Goal: Information Seeking & Learning: Learn about a topic

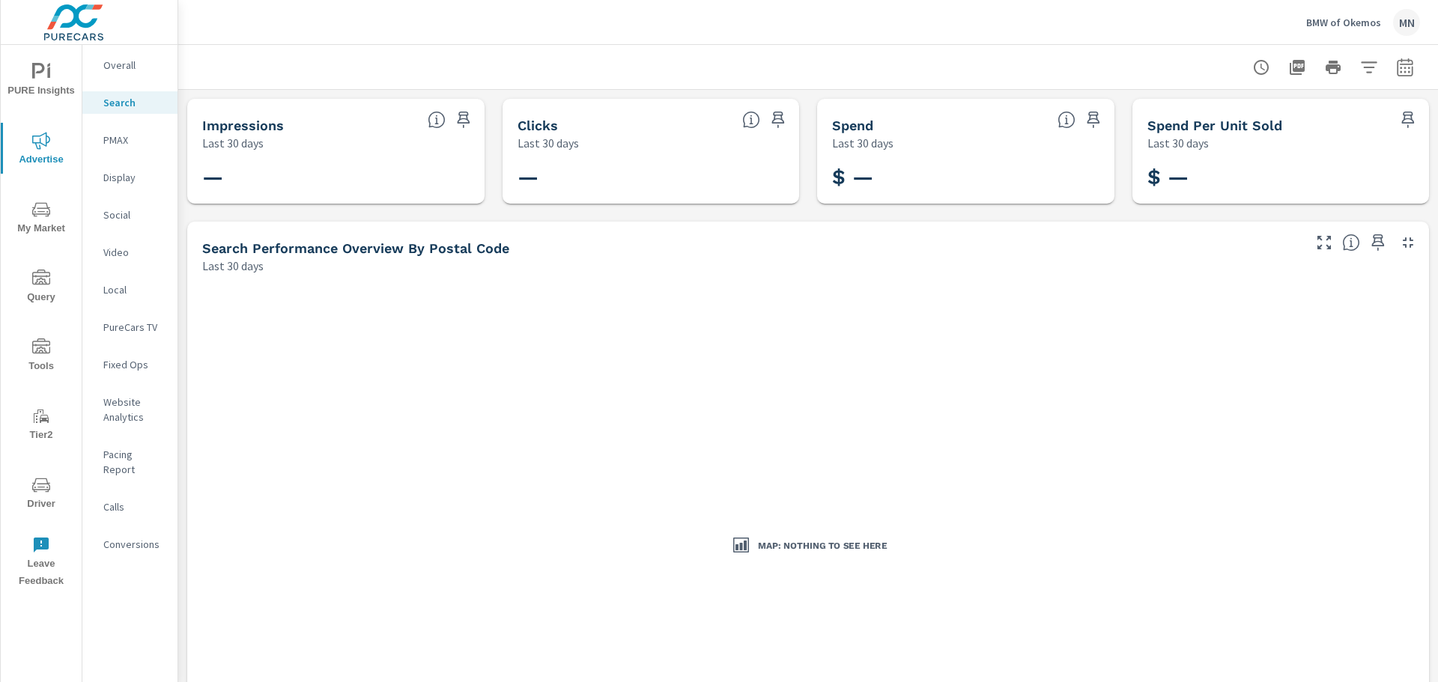
click at [1341, 28] on p "BMW of Okemos" at bounding box center [1343, 22] width 75 height 13
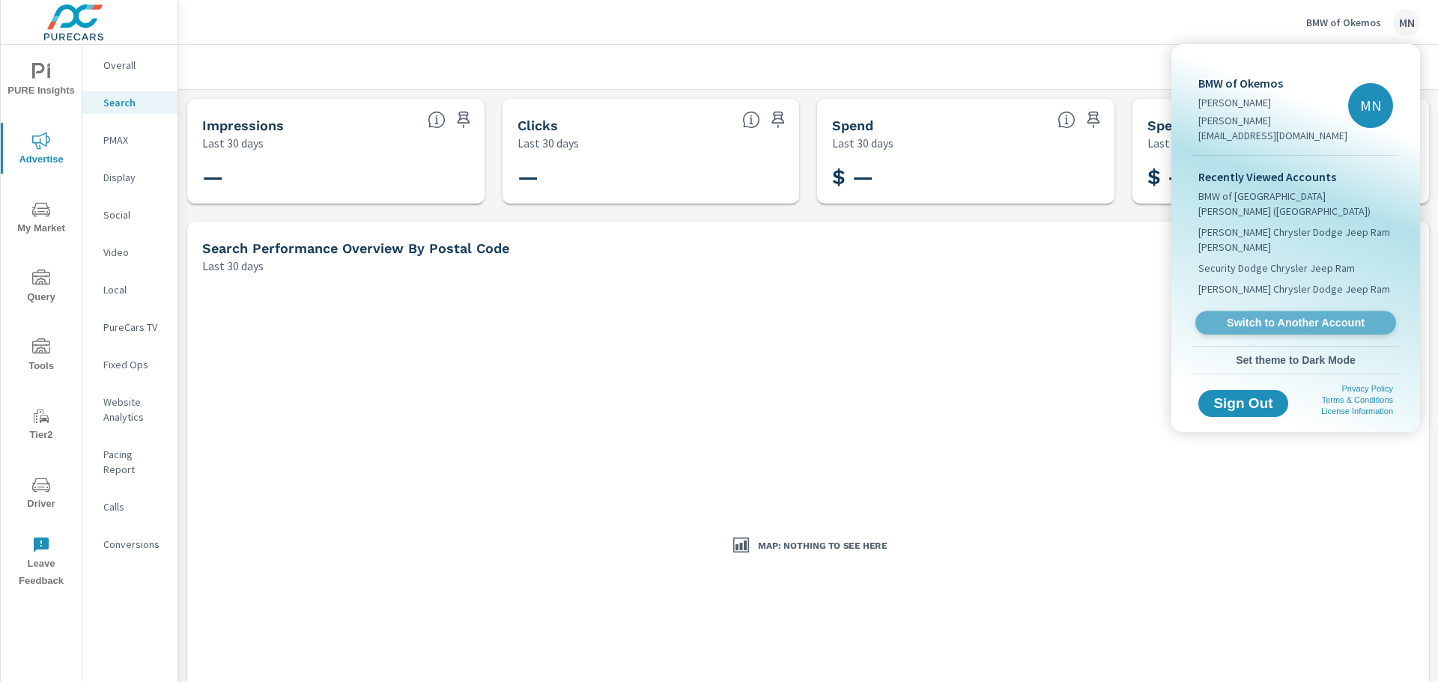
click at [1268, 312] on link "Switch to Another Account" at bounding box center [1295, 323] width 201 height 23
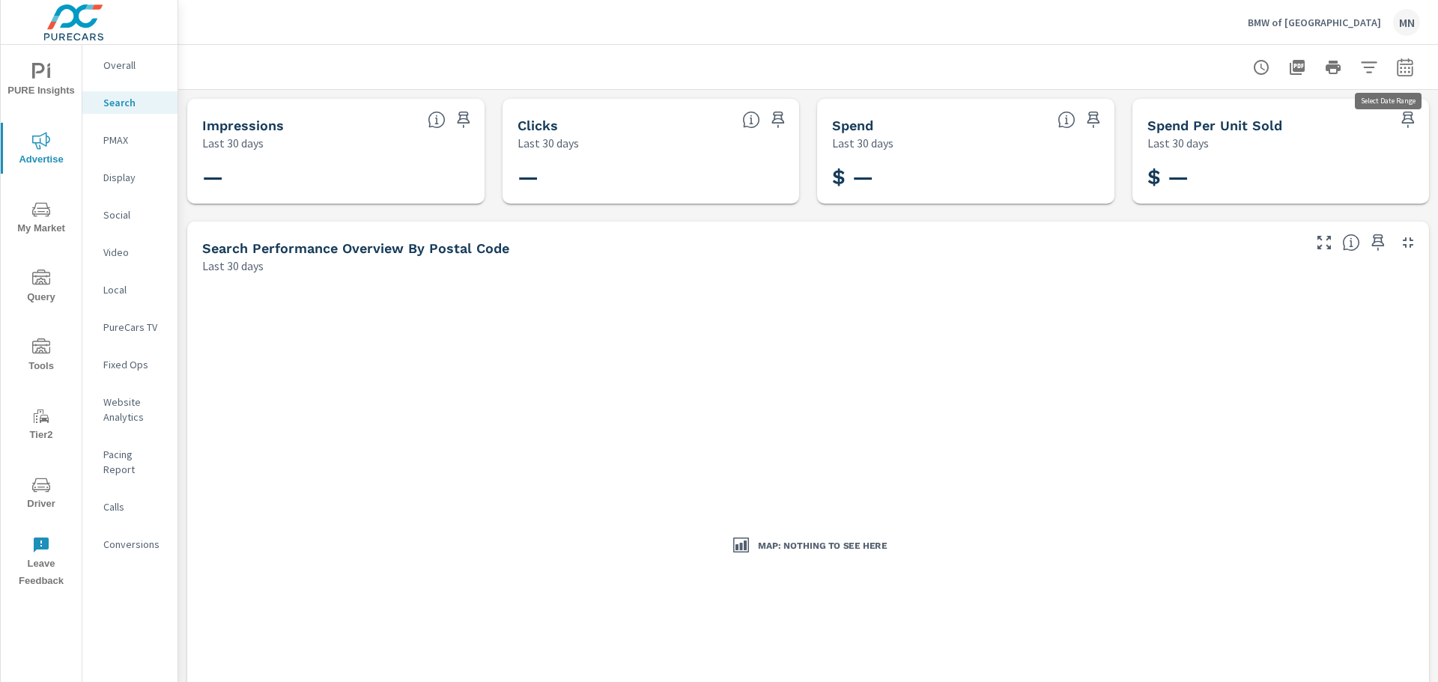
click at [1403, 69] on button "button" at bounding box center [1405, 67] width 30 height 30
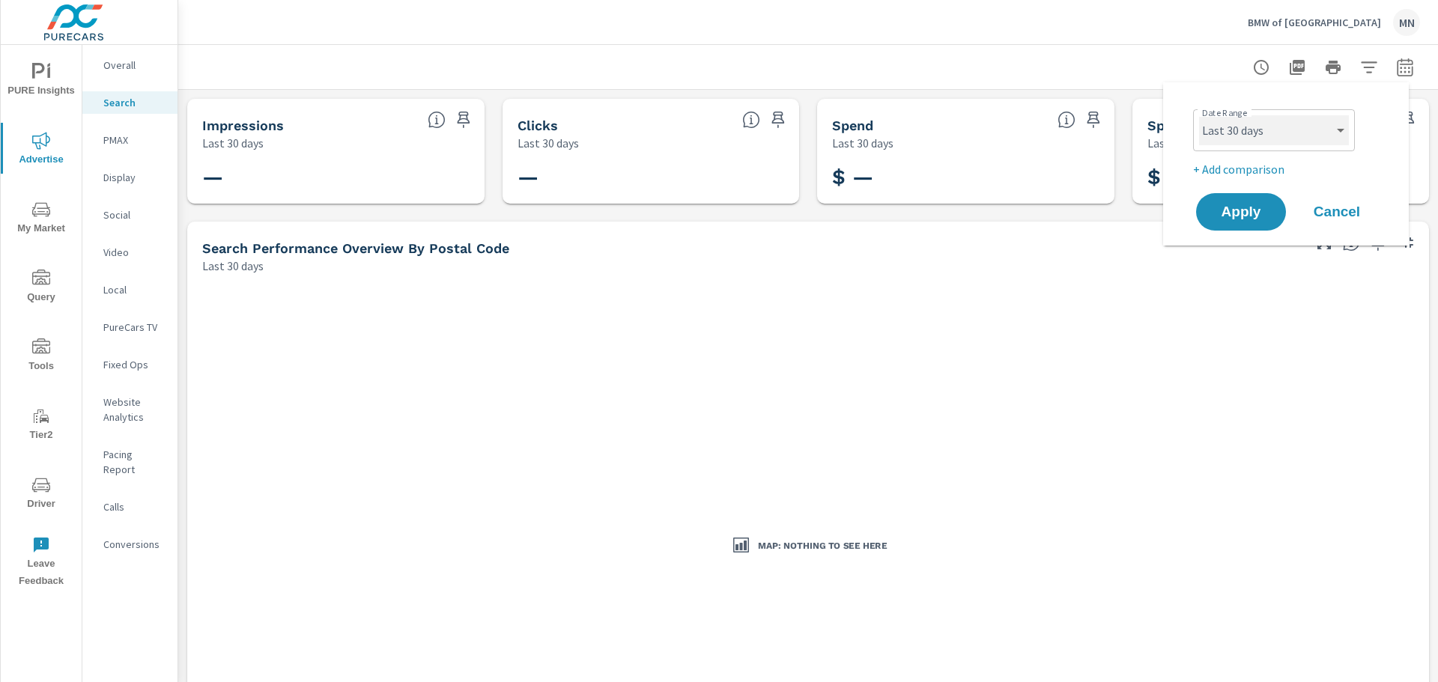
click at [1256, 139] on select "Custom [DATE] Last week Last 7 days Last 14 days Last 30 days Last 45 days Last…" at bounding box center [1274, 130] width 150 height 30
click at [1199, 115] on select "Custom [DATE] Last week Last 7 days Last 14 days Last 30 days Last 45 days Last…" at bounding box center [1274, 130] width 150 height 30
select select "custom"
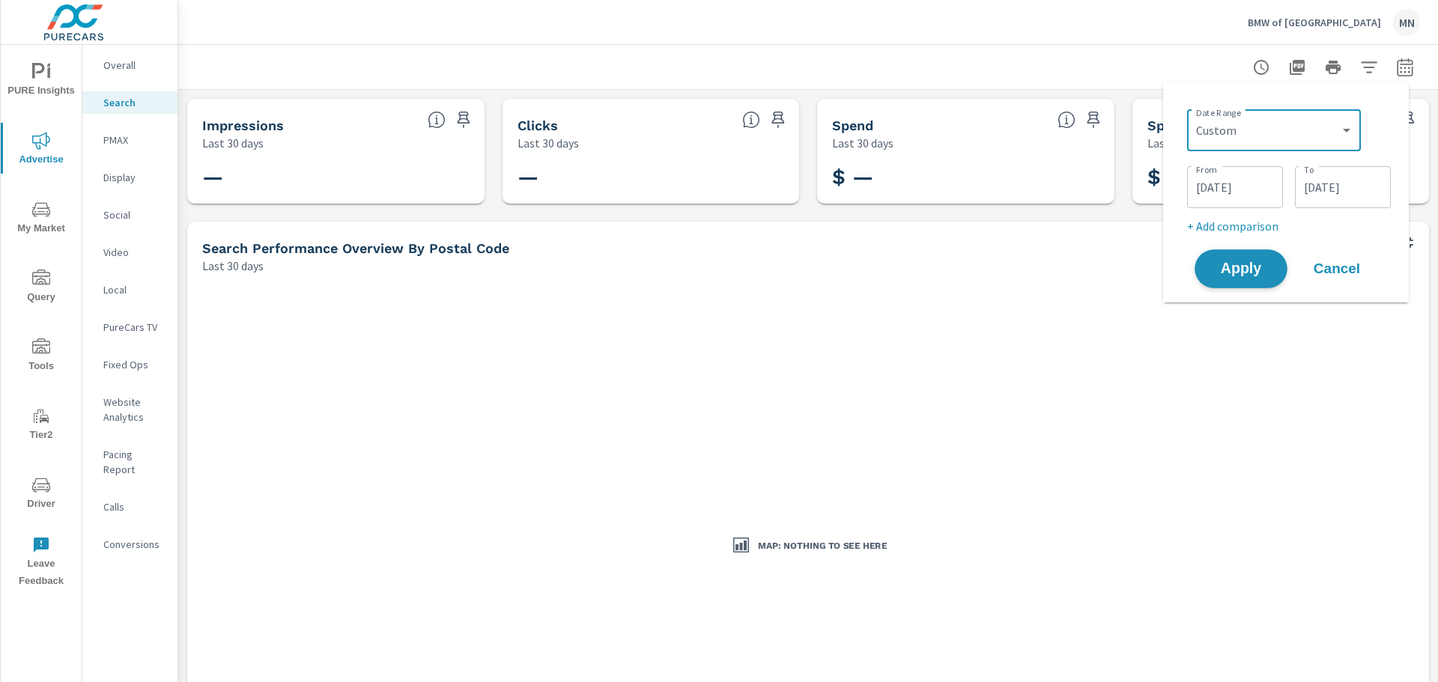
click at [1221, 279] on button "Apply" at bounding box center [1241, 268] width 93 height 39
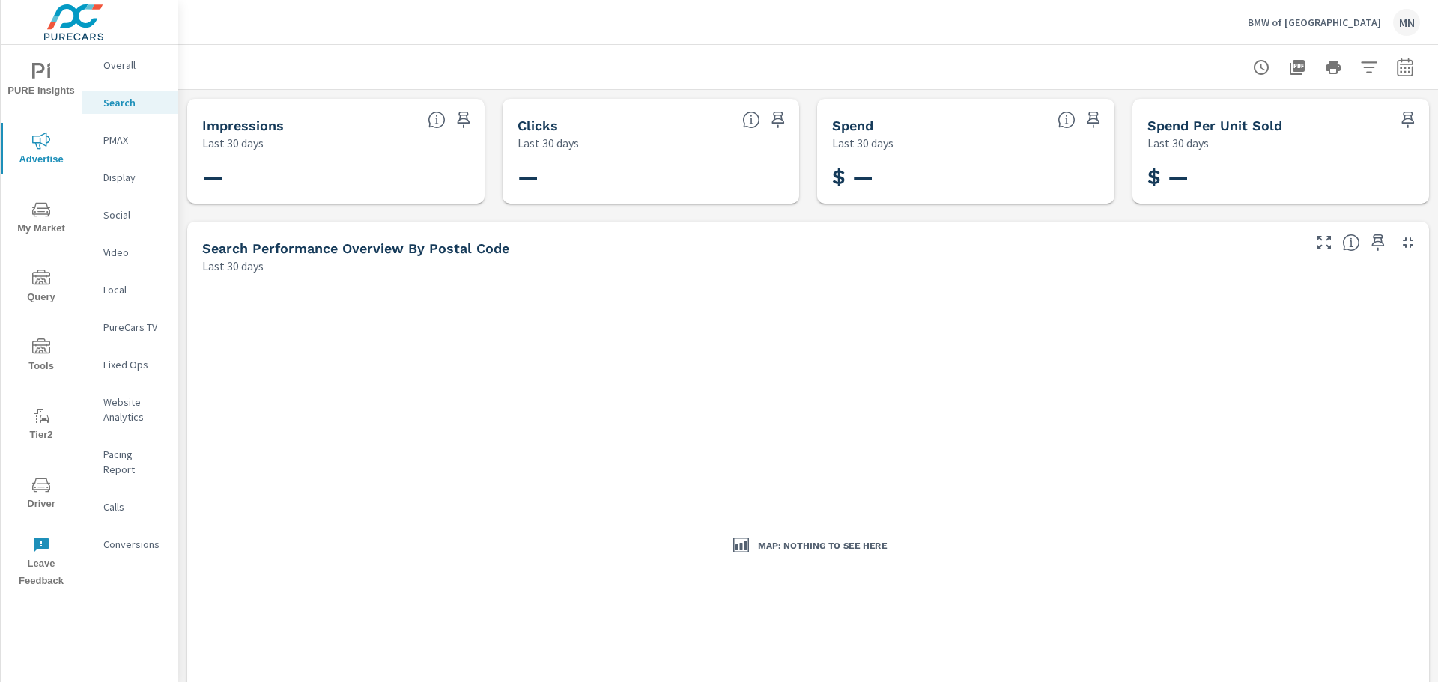
click at [116, 136] on p "PMAX" at bounding box center [134, 140] width 62 height 15
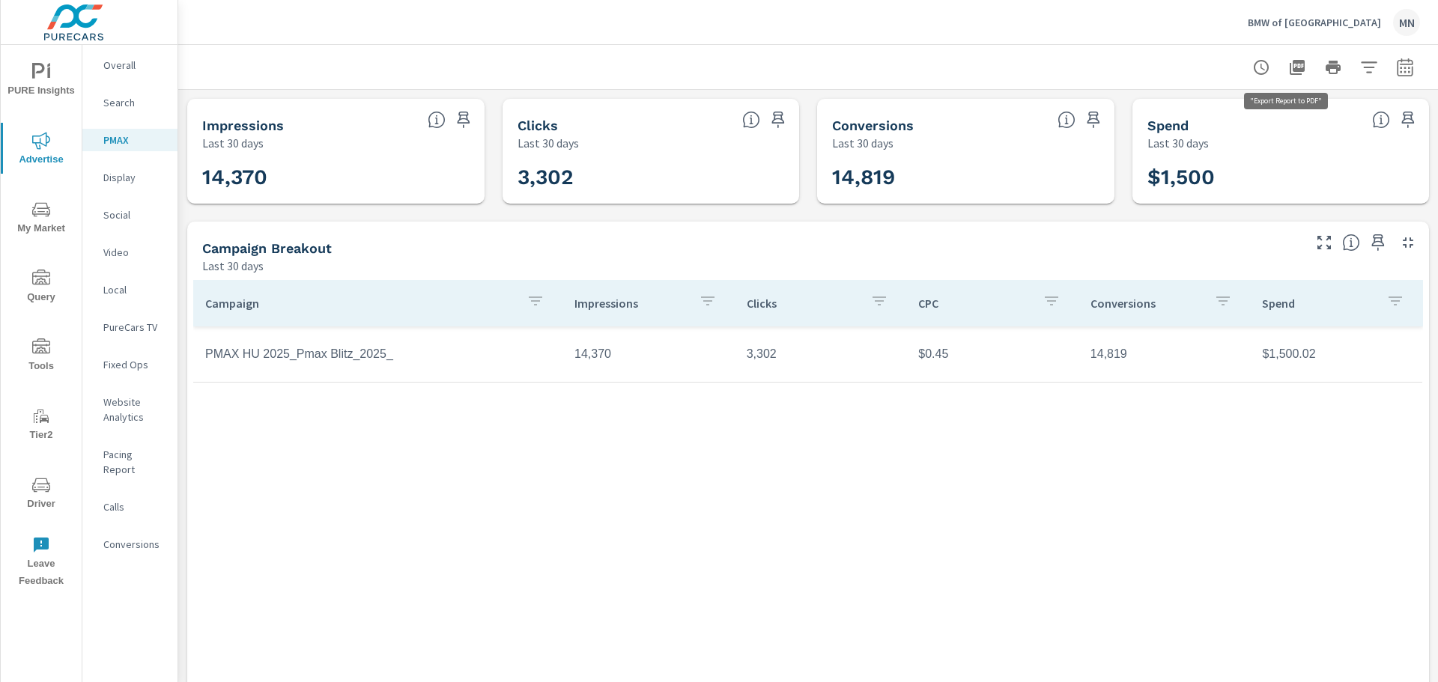
click at [1290, 61] on icon "button" at bounding box center [1297, 67] width 15 height 15
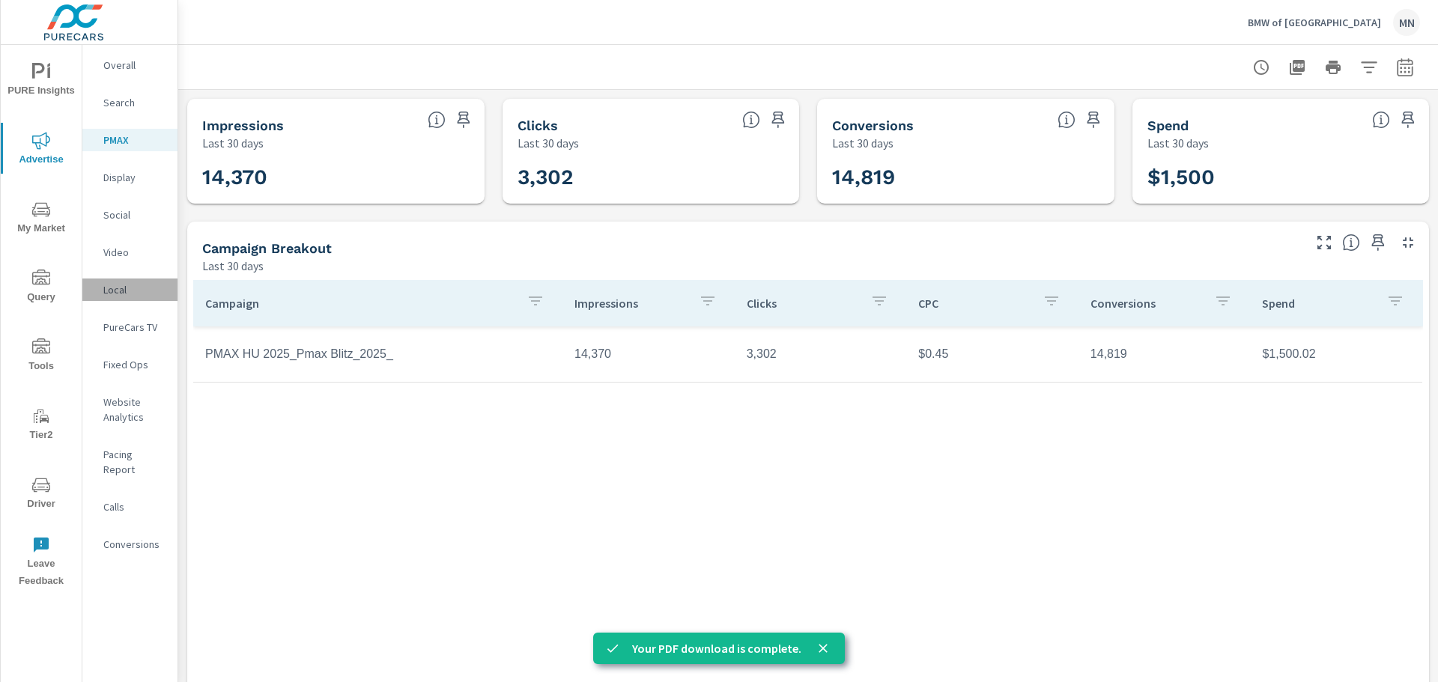
click at [120, 291] on p "Local" at bounding box center [134, 289] width 62 height 15
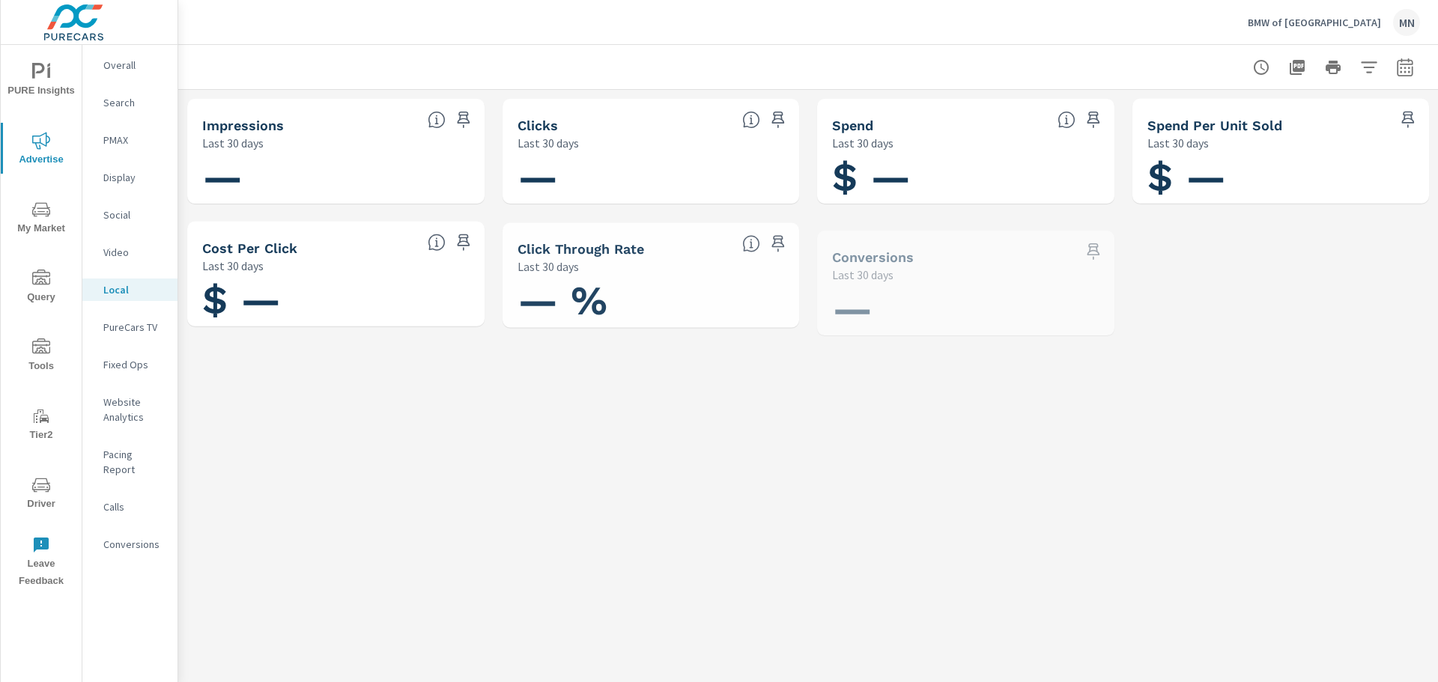
click at [127, 329] on p "PureCars TV" at bounding box center [134, 327] width 62 height 15
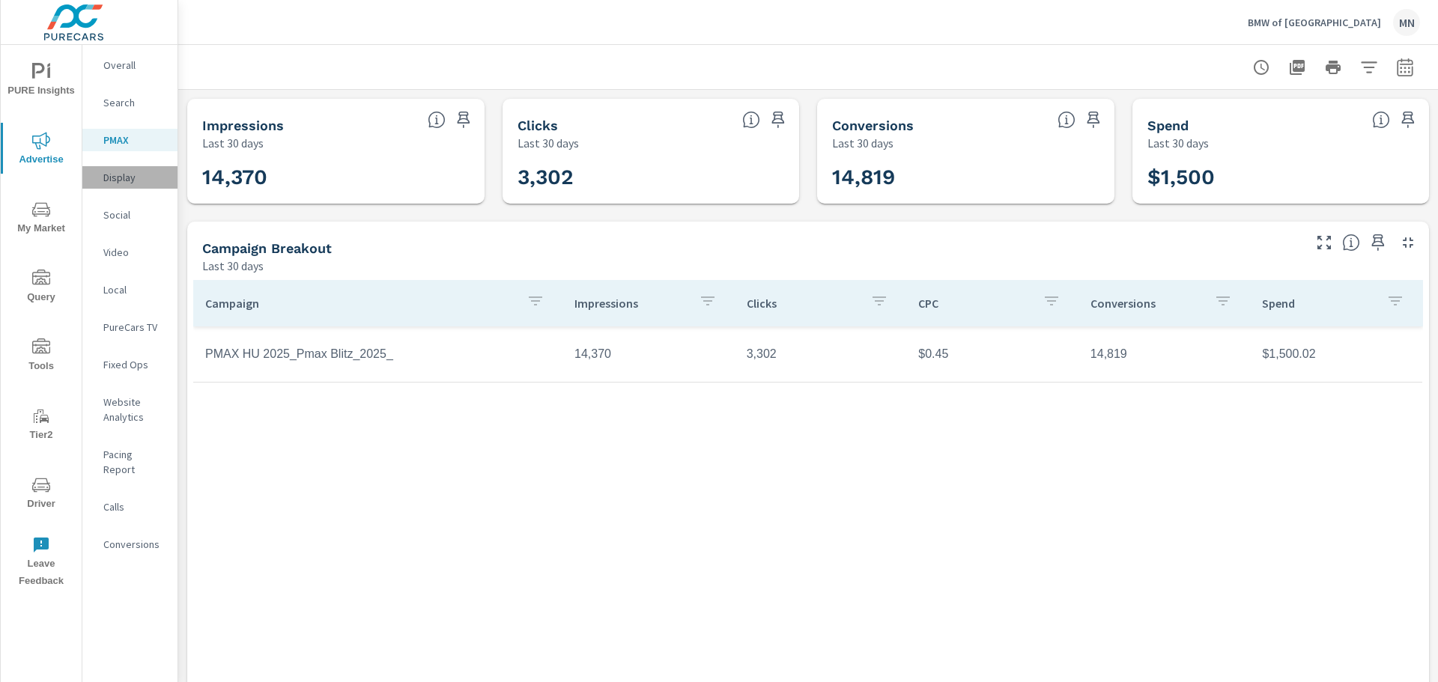
click at [120, 178] on p "Display" at bounding box center [134, 177] width 62 height 15
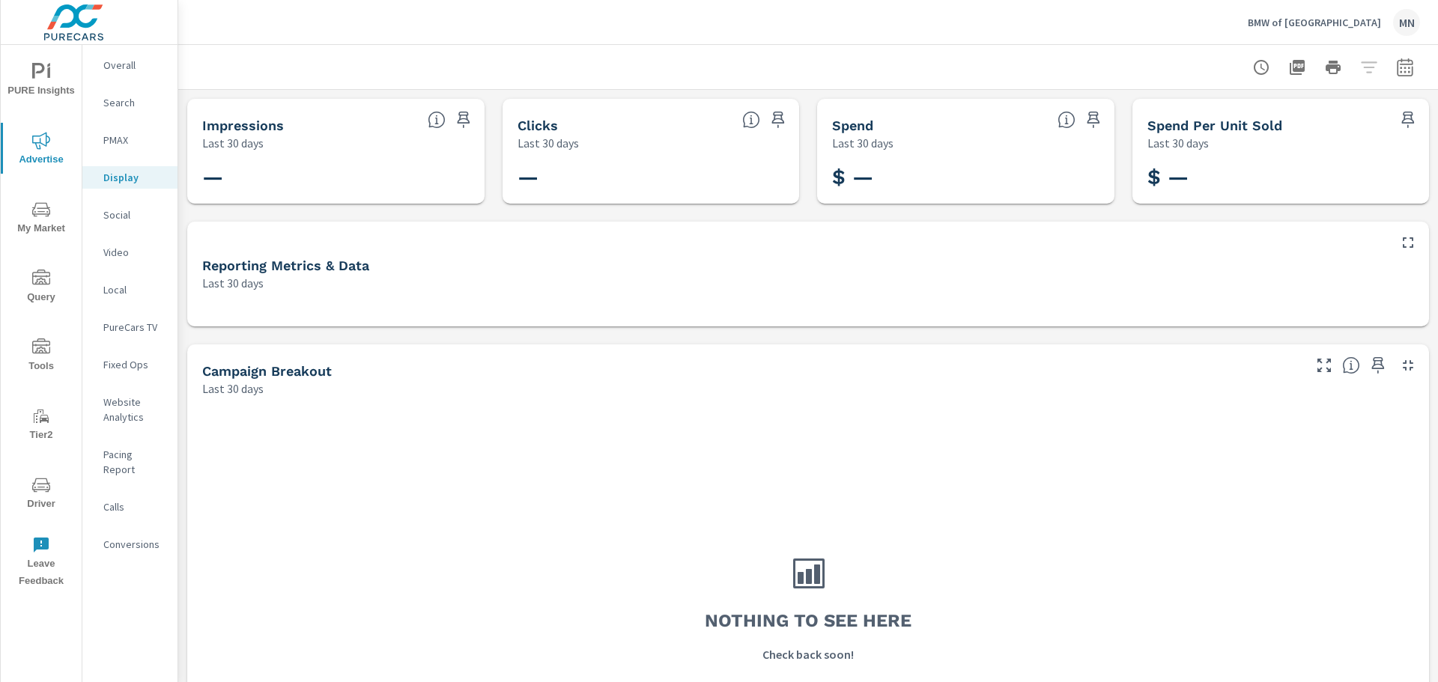
click at [118, 216] on p "Social" at bounding box center [134, 214] width 62 height 15
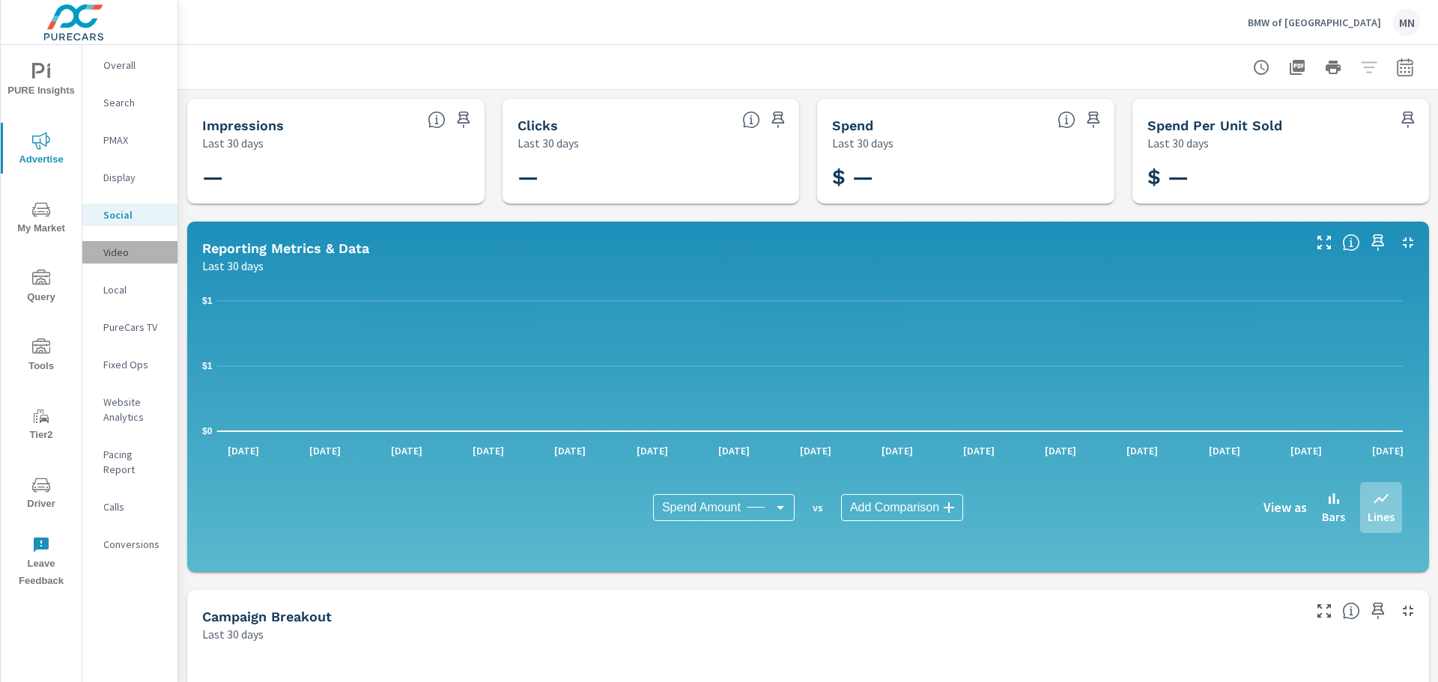
click at [118, 241] on div "Video" at bounding box center [129, 252] width 95 height 22
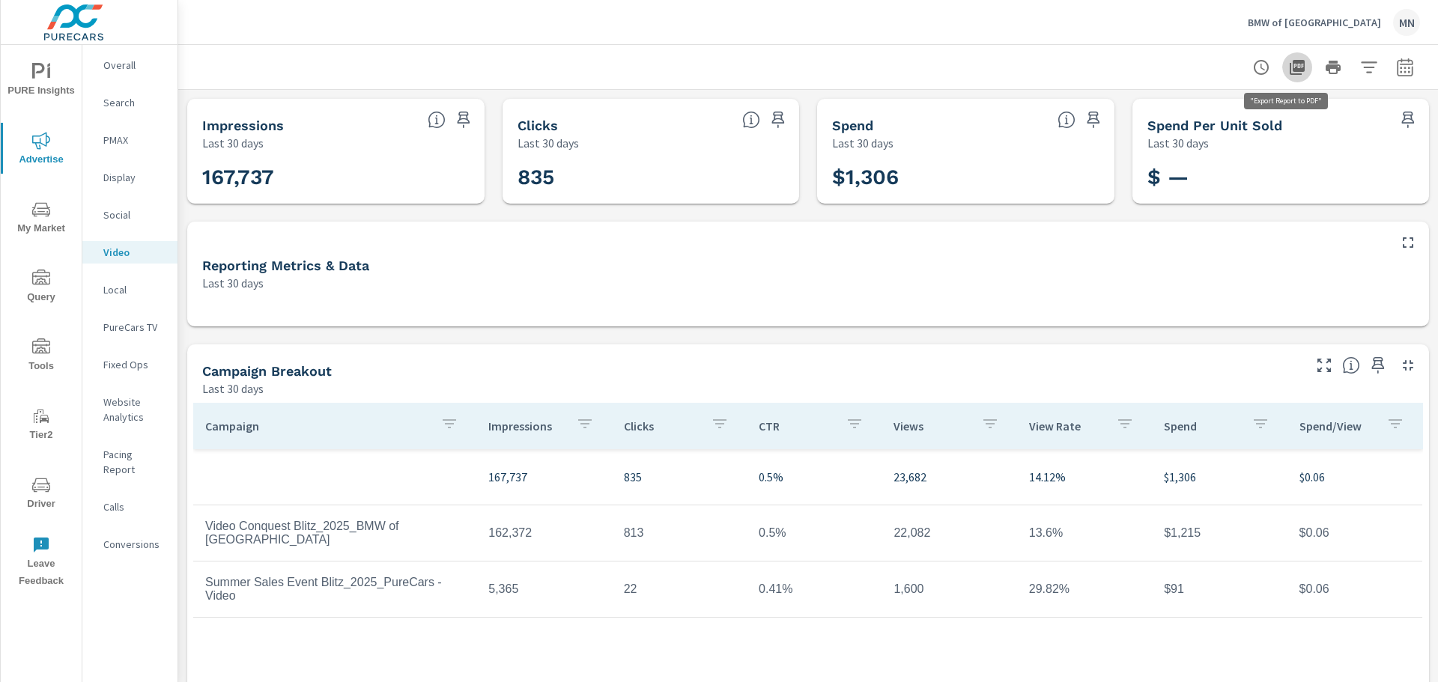
click at [1288, 64] on icon "button" at bounding box center [1297, 67] width 18 height 18
